Goal: Check status: Check status

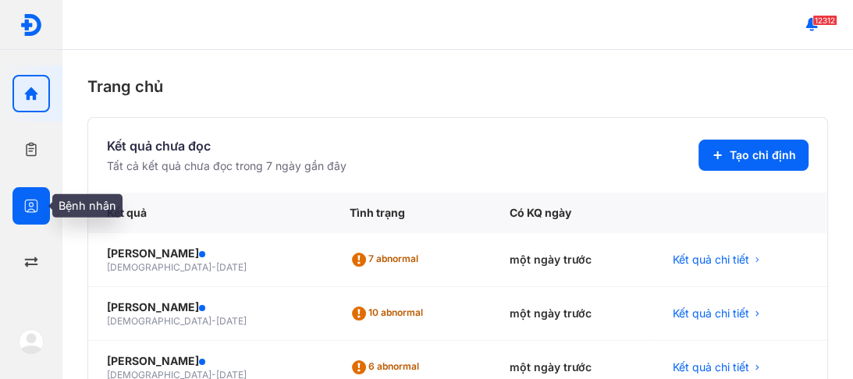
click at [30, 200] on icon "button" at bounding box center [31, 206] width 16 height 16
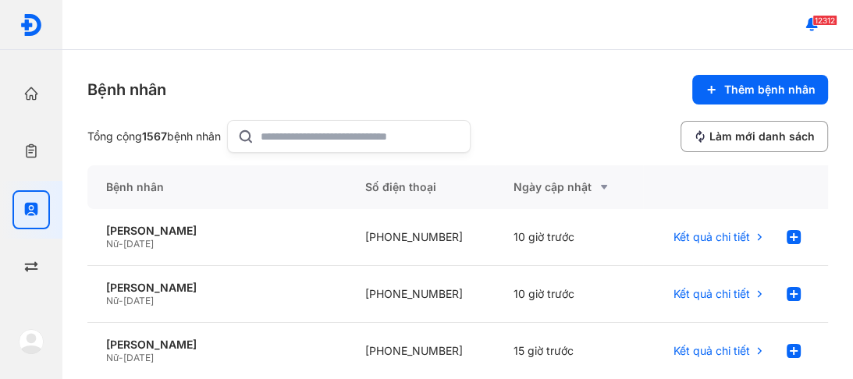
click at [342, 126] on input "text" at bounding box center [361, 136] width 200 height 31
type input "**********"
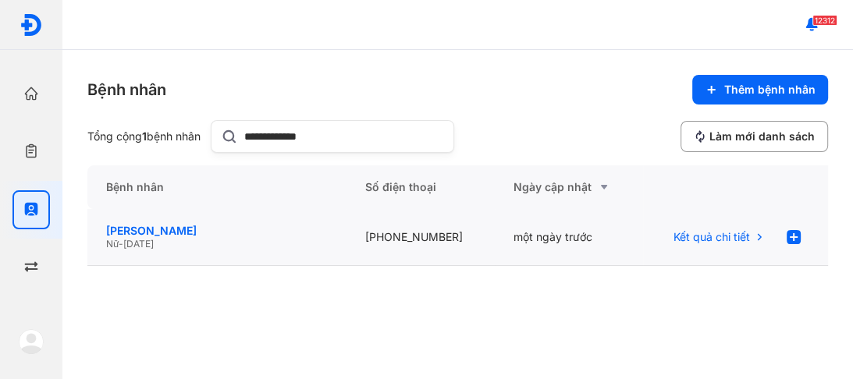
click at [164, 228] on div "[PERSON_NAME]" at bounding box center [217, 231] width 222 height 14
click at [143, 234] on div "[PERSON_NAME]" at bounding box center [217, 231] width 222 height 14
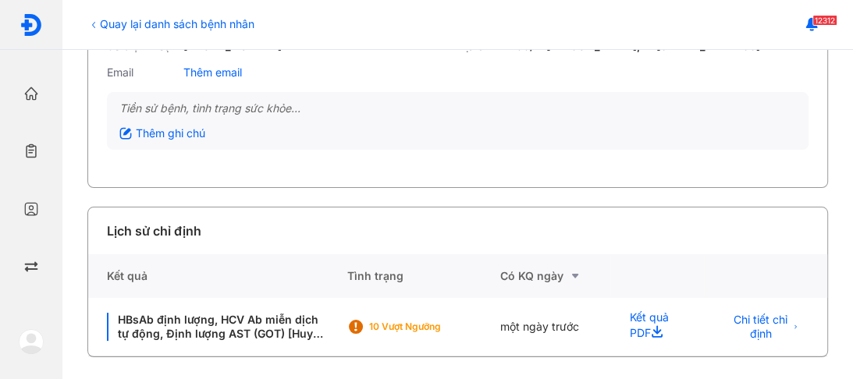
scroll to position [165, 0]
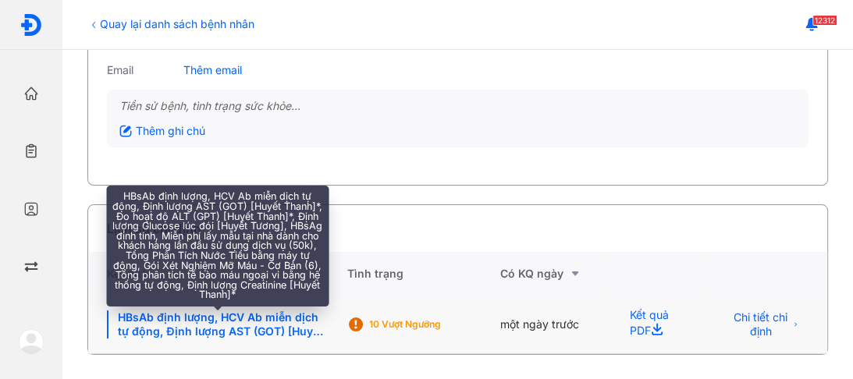
click at [234, 328] on div "HBsAb định lượng, HCV Ab miễn dịch tự động, Định lượng AST (GOT) [Huyết Thanh]*…" at bounding box center [217, 324] width 221 height 28
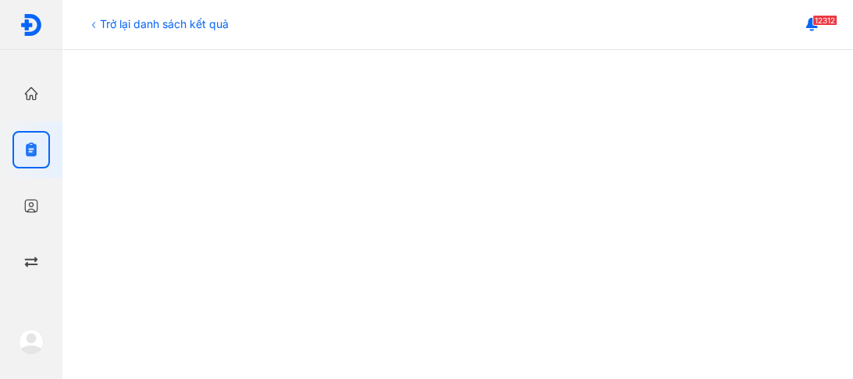
scroll to position [527, 0]
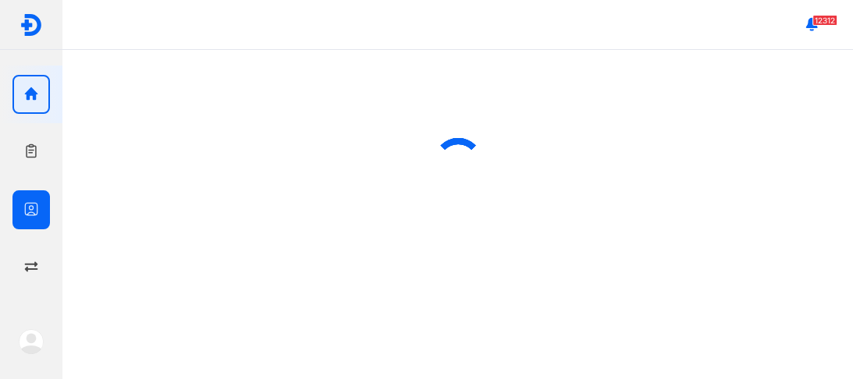
click at [37, 203] on icon "button" at bounding box center [31, 209] width 16 height 16
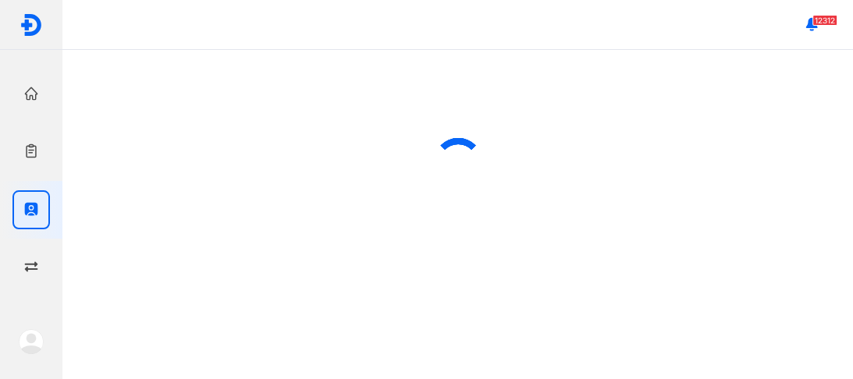
drag, startPoint x: 21, startPoint y: 200, endPoint x: 64, endPoint y: 171, distance: 52.1
click at [21, 200] on div at bounding box center [30, 209] width 37 height 39
click at [289, 32] on div "12312" at bounding box center [457, 25] width 790 height 50
click at [27, 207] on icon "button" at bounding box center [31, 209] width 16 height 16
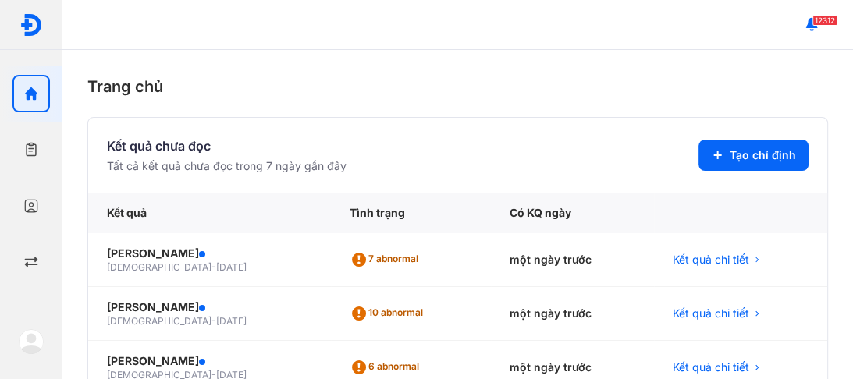
click at [461, 83] on div "Trang chủ" at bounding box center [457, 86] width 740 height 23
click at [353, 66] on div "Trang chủ Kết quả chưa đọc Tất cả kết quả chưa đọc trong 7 ngày gần đây Tạo chỉ…" at bounding box center [457, 214] width 790 height 329
